Goal: Transaction & Acquisition: Subscribe to service/newsletter

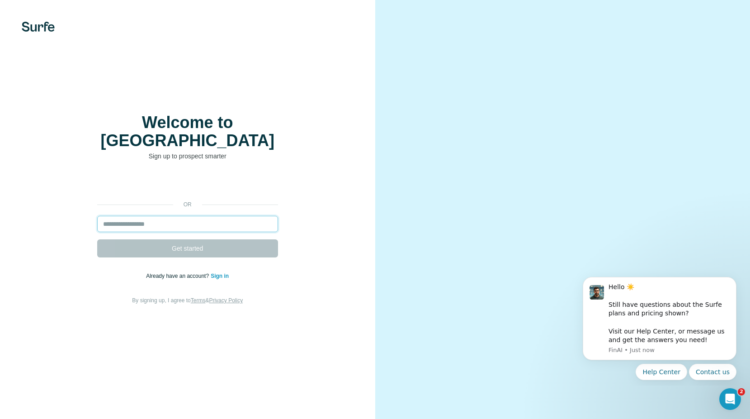
click at [208, 216] on input "email" at bounding box center [187, 224] width 181 height 16
type input "**********"
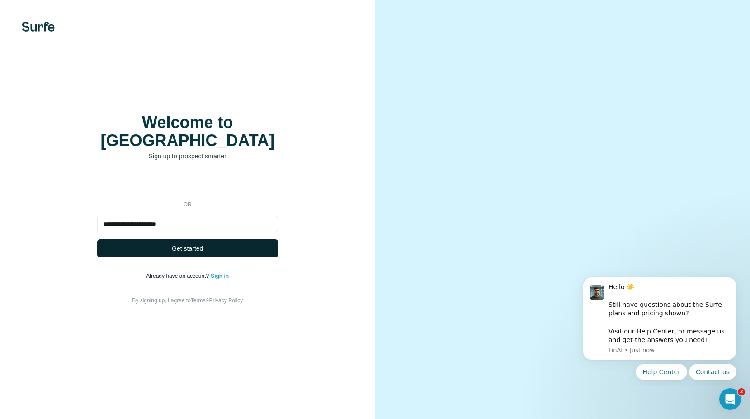
click at [192, 244] on span "Get started" at bounding box center [187, 248] width 31 height 9
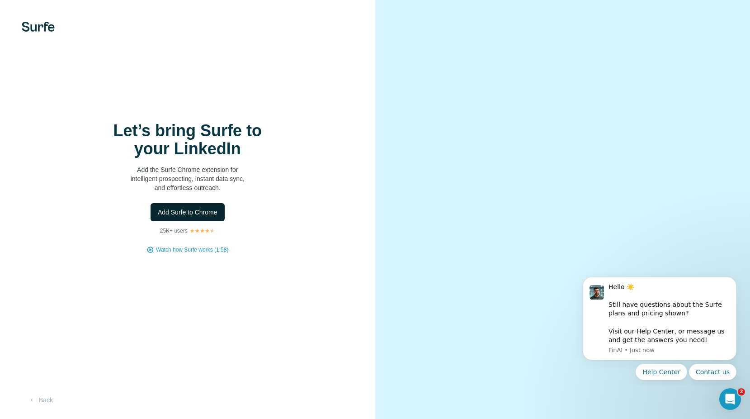
click at [191, 215] on span "Add Surfe to Chrome" at bounding box center [188, 212] width 60 height 9
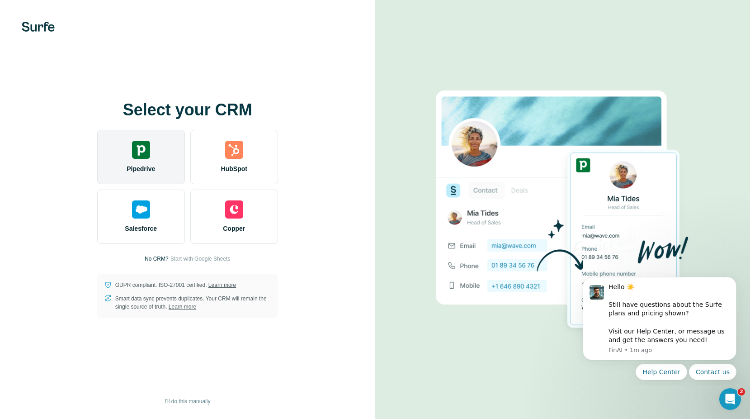
click at [143, 153] on img at bounding box center [141, 150] width 18 height 18
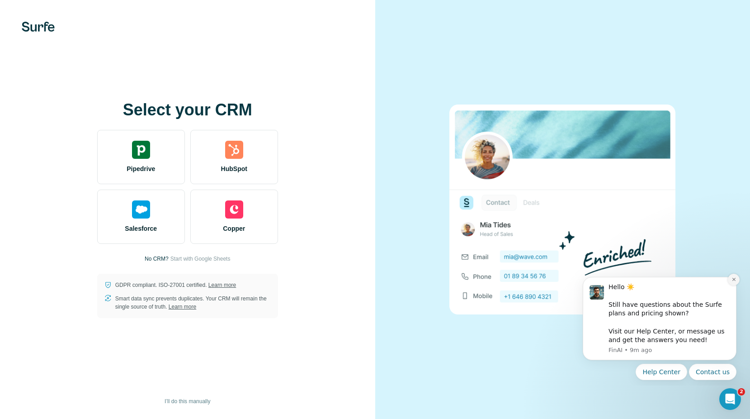
click at [731, 282] on button "Dismiss notification" at bounding box center [734, 280] width 12 height 12
